Goal: Communication & Community: Answer question/provide support

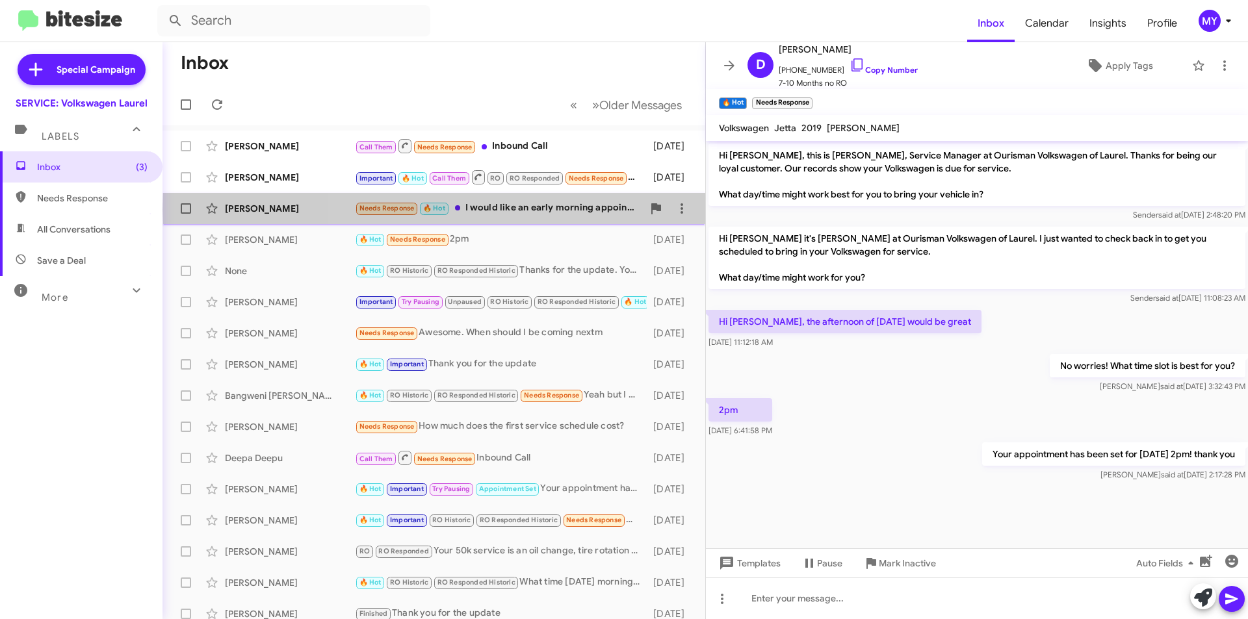
click at [563, 209] on div "Needs Response 🔥 Hot I would like an early morning appointment" at bounding box center [499, 208] width 288 height 15
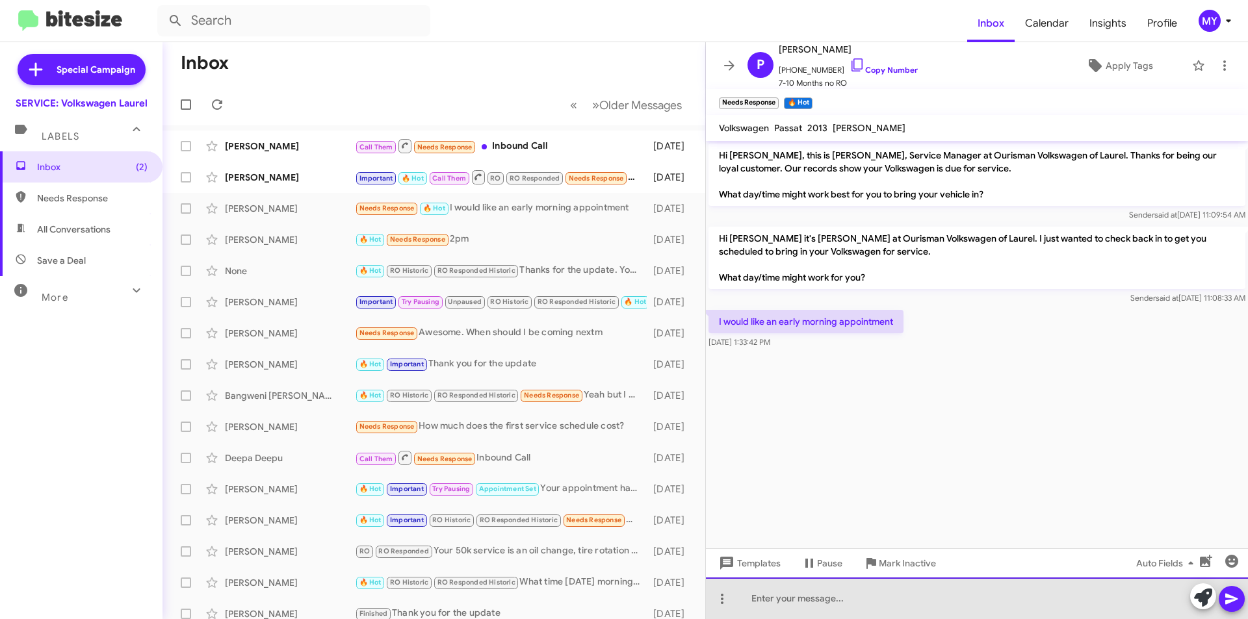
click at [841, 597] on div at bounding box center [977, 599] width 542 height 42
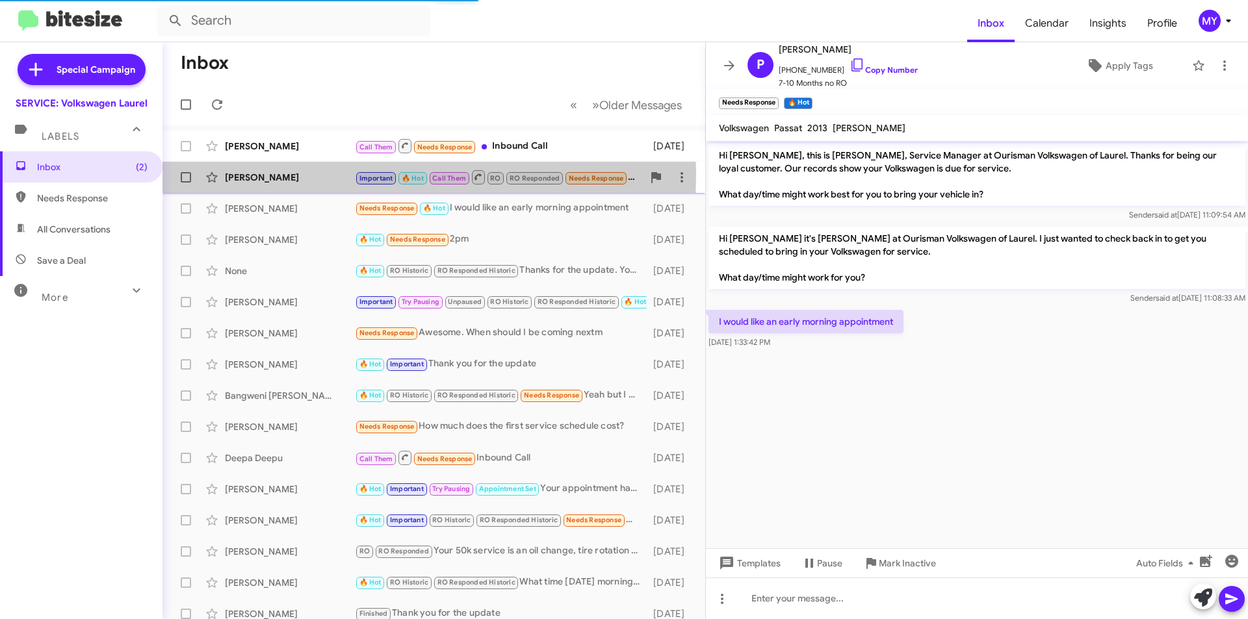
click at [298, 175] on div "[PERSON_NAME]" at bounding box center [290, 177] width 130 height 13
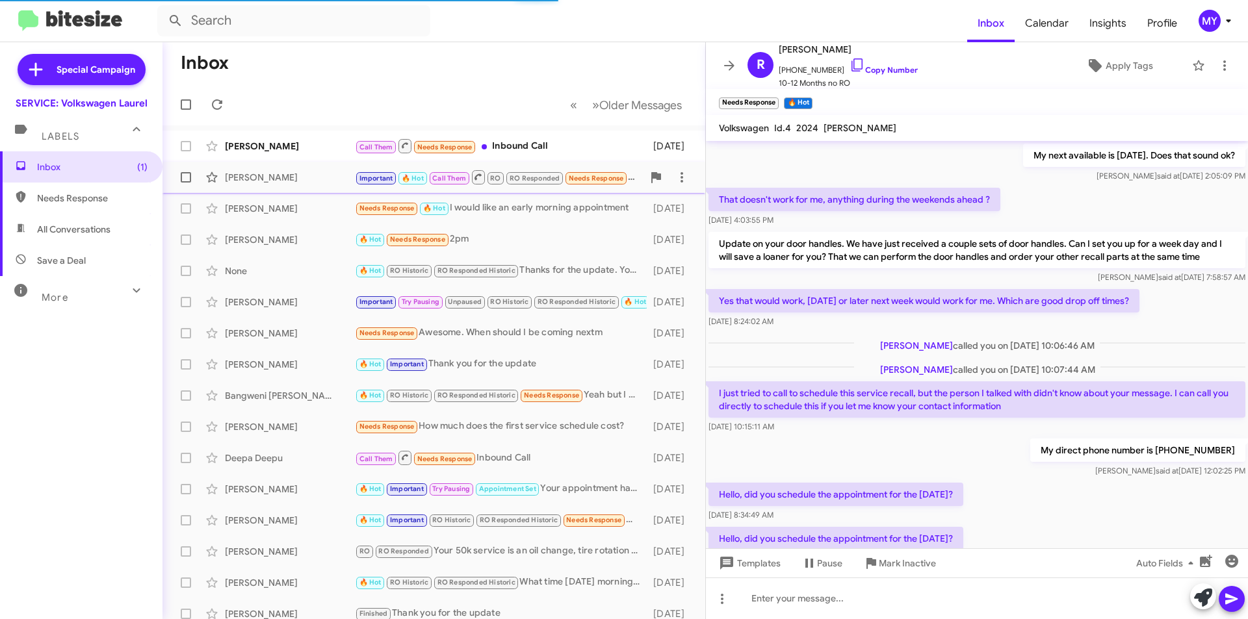
scroll to position [526, 0]
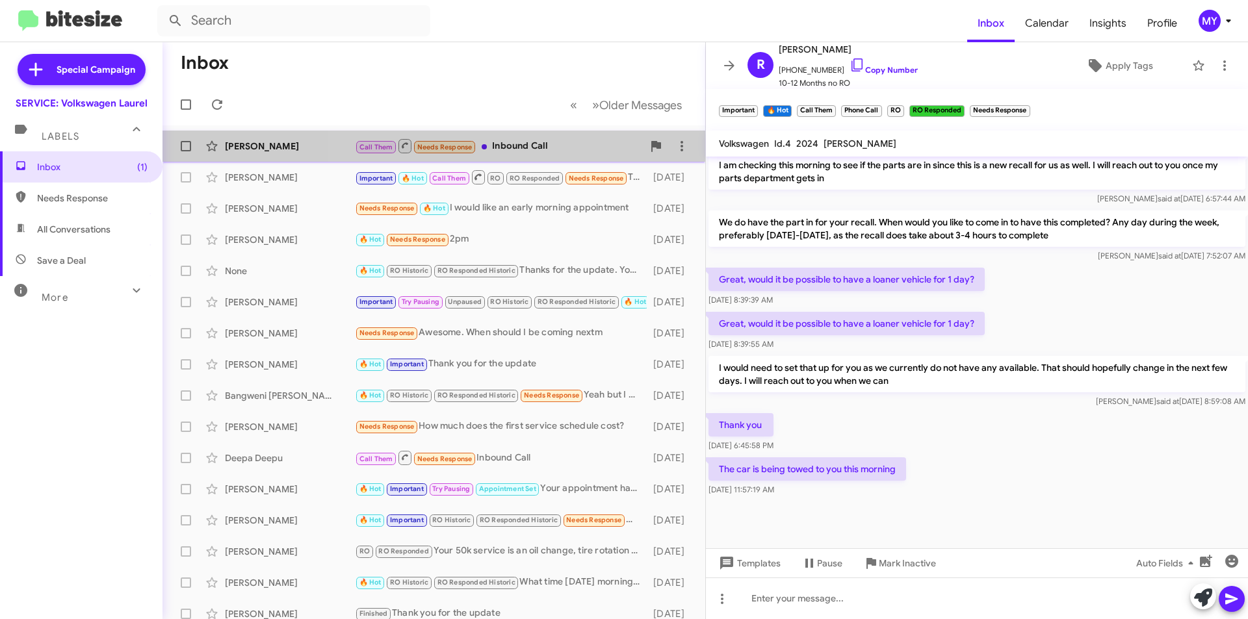
click at [513, 146] on div "Call Them Needs Response Inbound Call" at bounding box center [499, 146] width 288 height 16
